Goal: Task Accomplishment & Management: Manage account settings

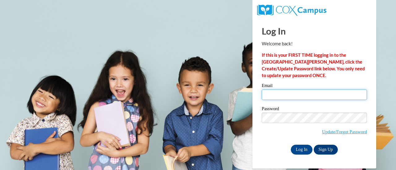
click at [275, 93] on input "Email" at bounding box center [313, 95] width 105 height 11
type input "dionne.thompkins@franklin.k12.wi.us"
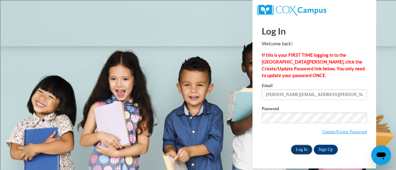
click at [302, 149] on input "Log In" at bounding box center [302, 150] width 22 height 10
